Goal: Task Accomplishment & Management: Manage account settings

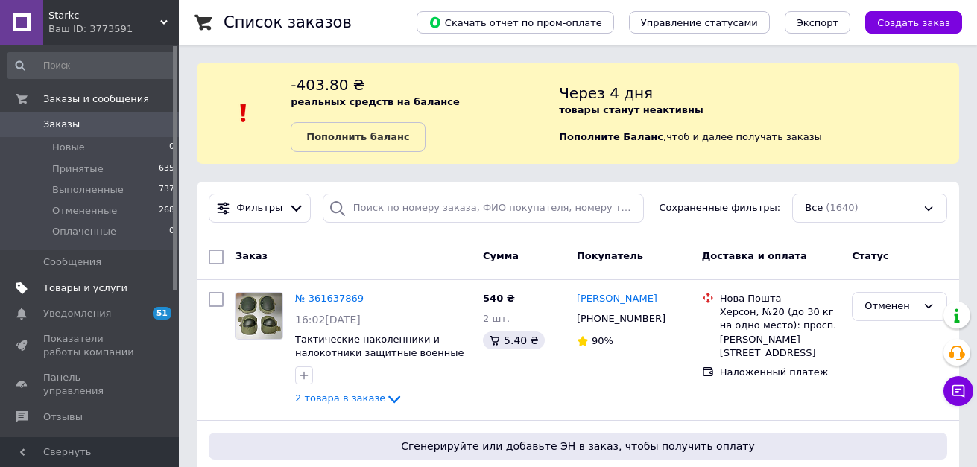
click at [75, 289] on span "Товары и услуги" at bounding box center [85, 288] width 84 height 13
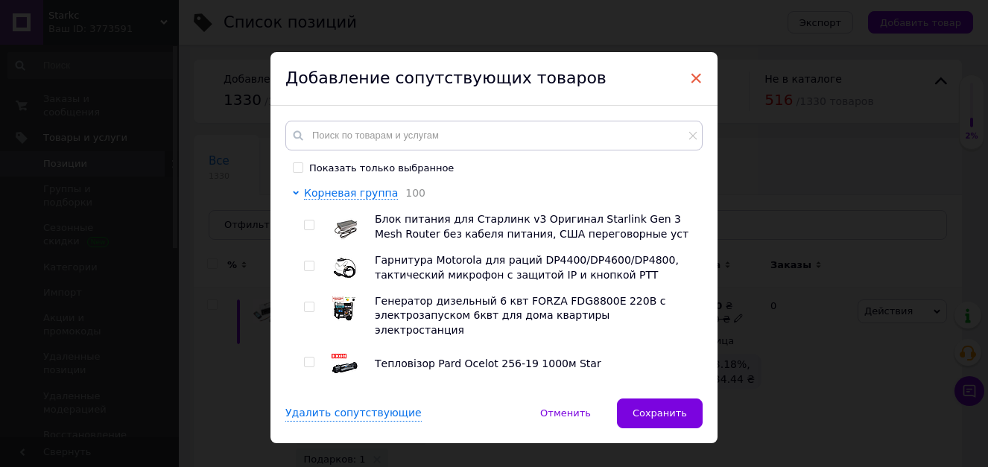
click at [694, 78] on span "×" at bounding box center [696, 78] width 13 height 25
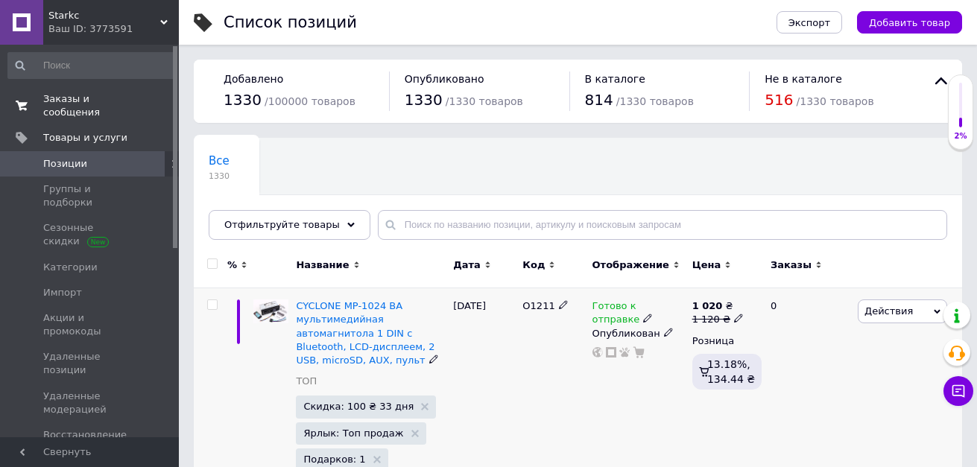
click at [119, 92] on span "Заказы и сообщения" at bounding box center [90, 105] width 95 height 27
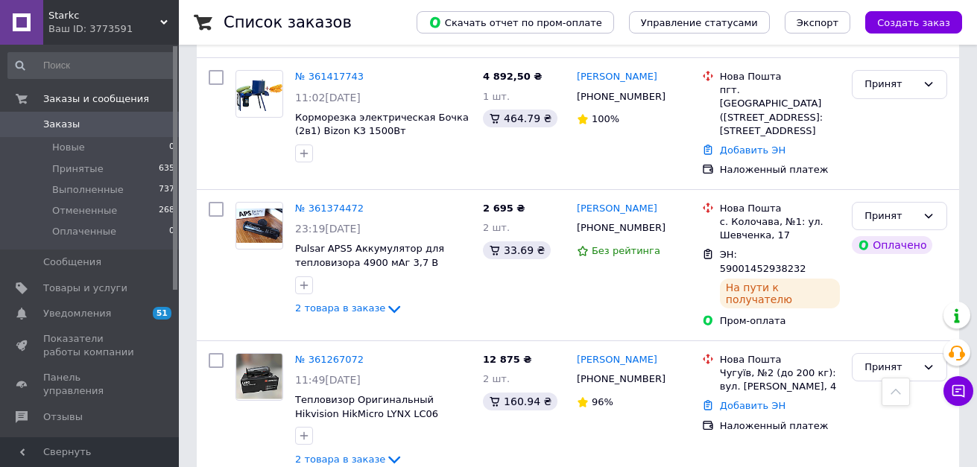
scroll to position [895, 0]
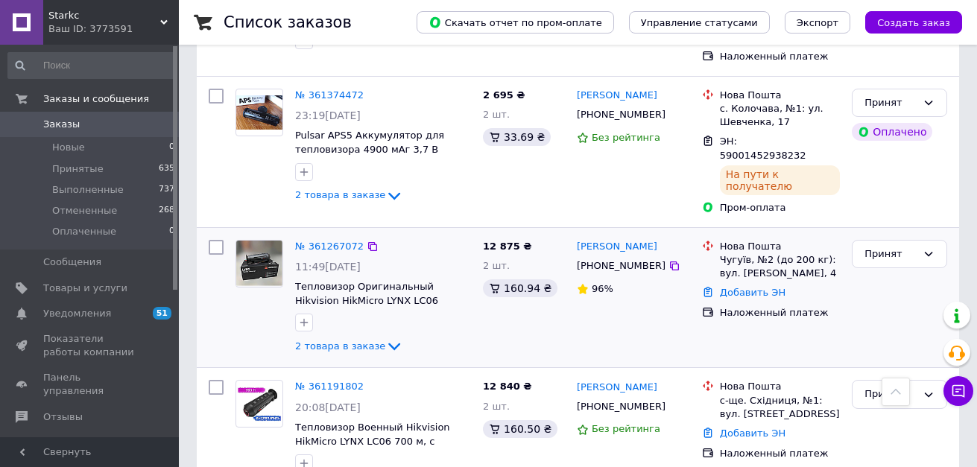
scroll to position [895, 0]
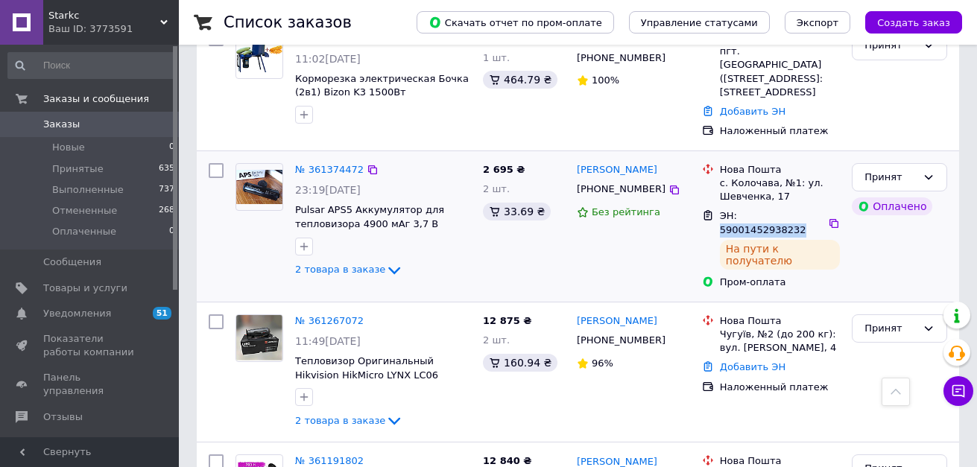
drag, startPoint x: 740, startPoint y: 216, endPoint x: 809, endPoint y: 215, distance: 69.3
click at [807, 215] on span "ЭН: 59001452938232" at bounding box center [763, 222] width 86 height 25
click at [516, 266] on div "2 695 ₴ 2 шт. 33.69 ₴" at bounding box center [524, 226] width 94 height 139
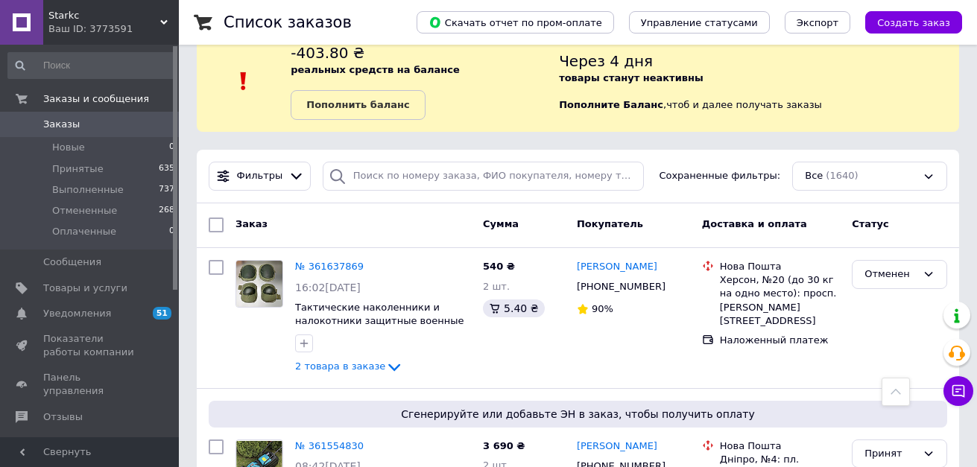
scroll to position [0, 0]
